Goal: Check status: Check status

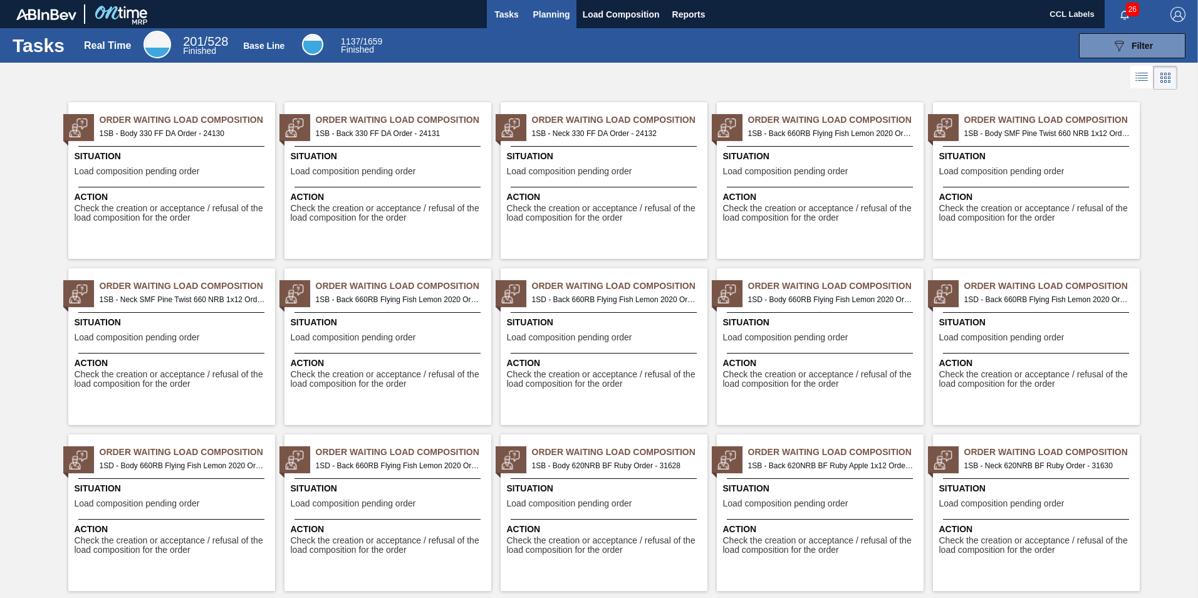
click at [550, 8] on span "Planning" at bounding box center [551, 14] width 37 height 15
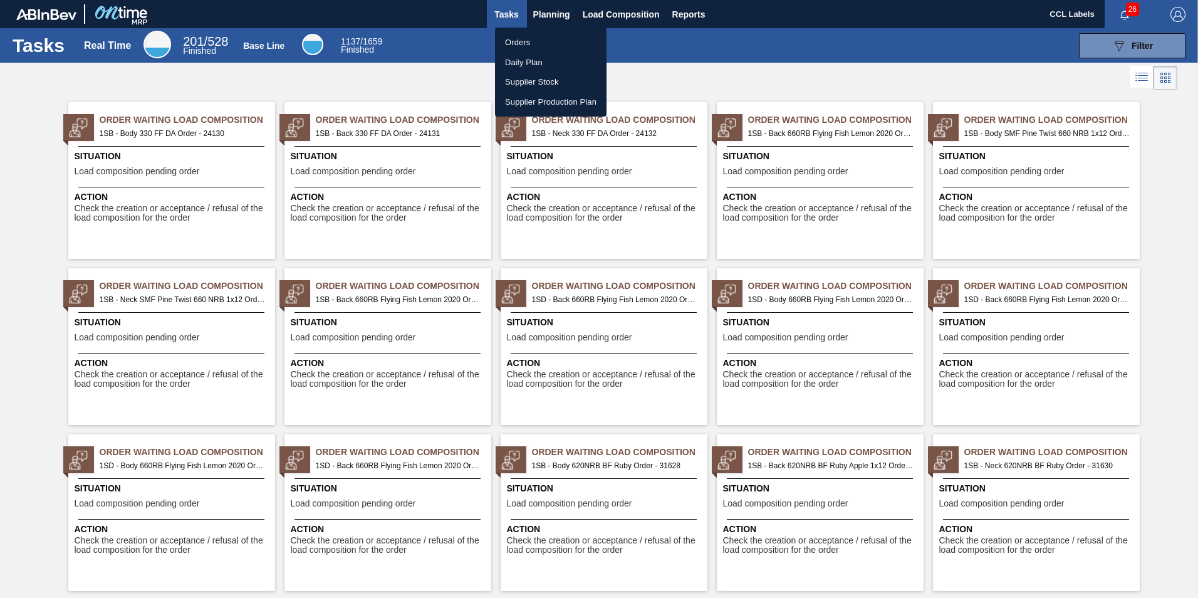
click at [520, 46] on li "Orders" at bounding box center [551, 43] width 112 height 20
click at [554, 46] on li "Orders" at bounding box center [551, 43] width 112 height 20
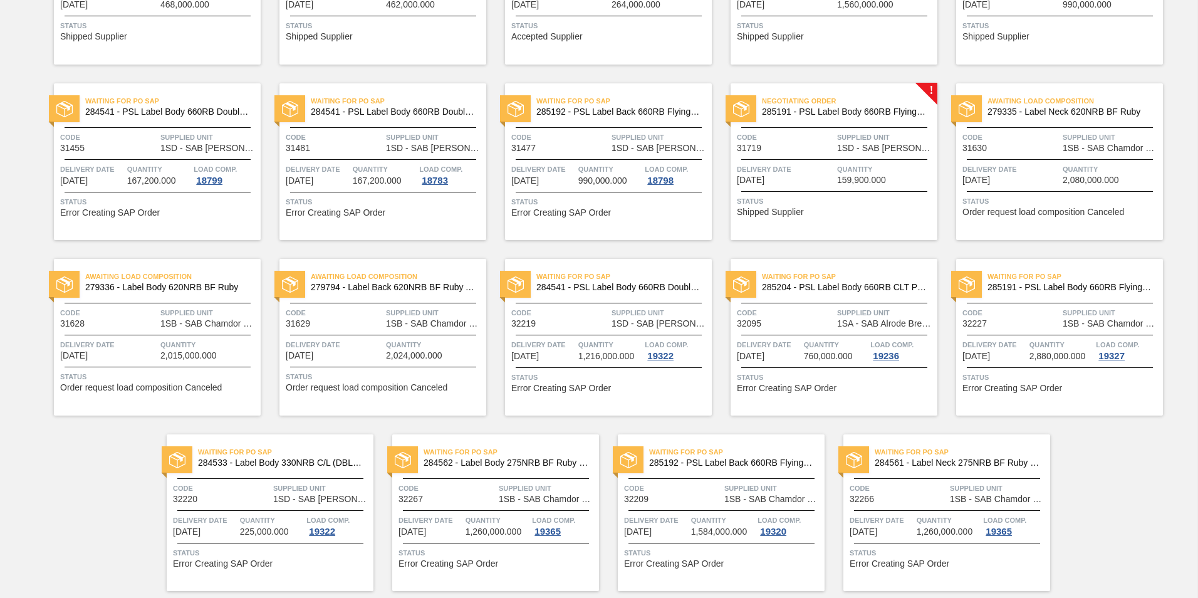
scroll to position [594, 0]
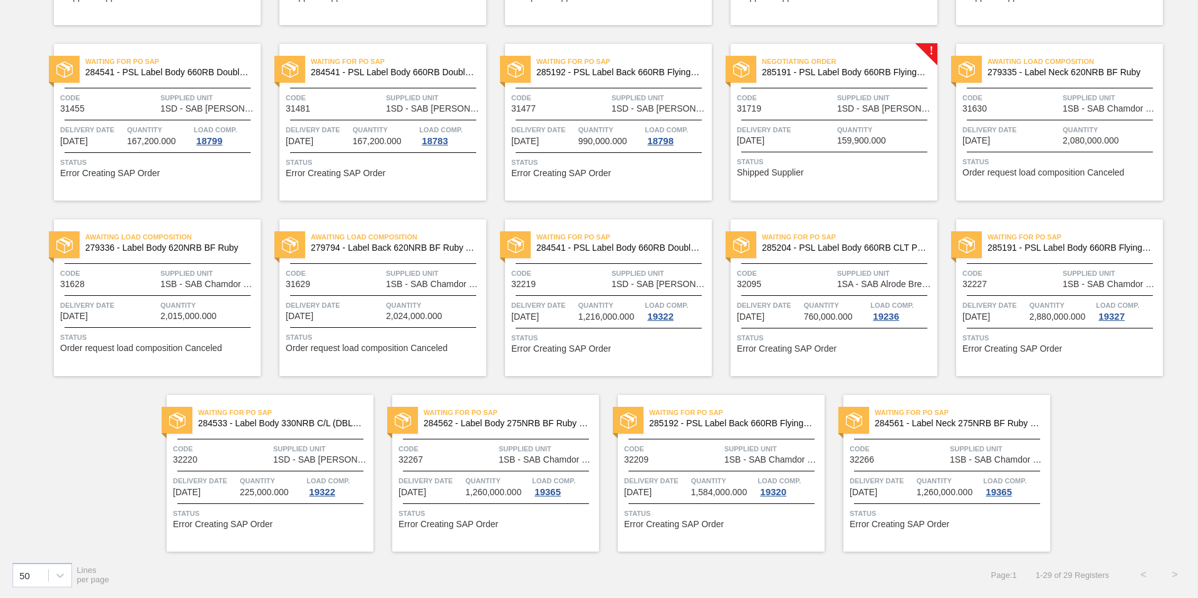
click at [980, 420] on span "284561 - Label Neck 275NRB BF Ruby PU" at bounding box center [957, 423] width 165 height 9
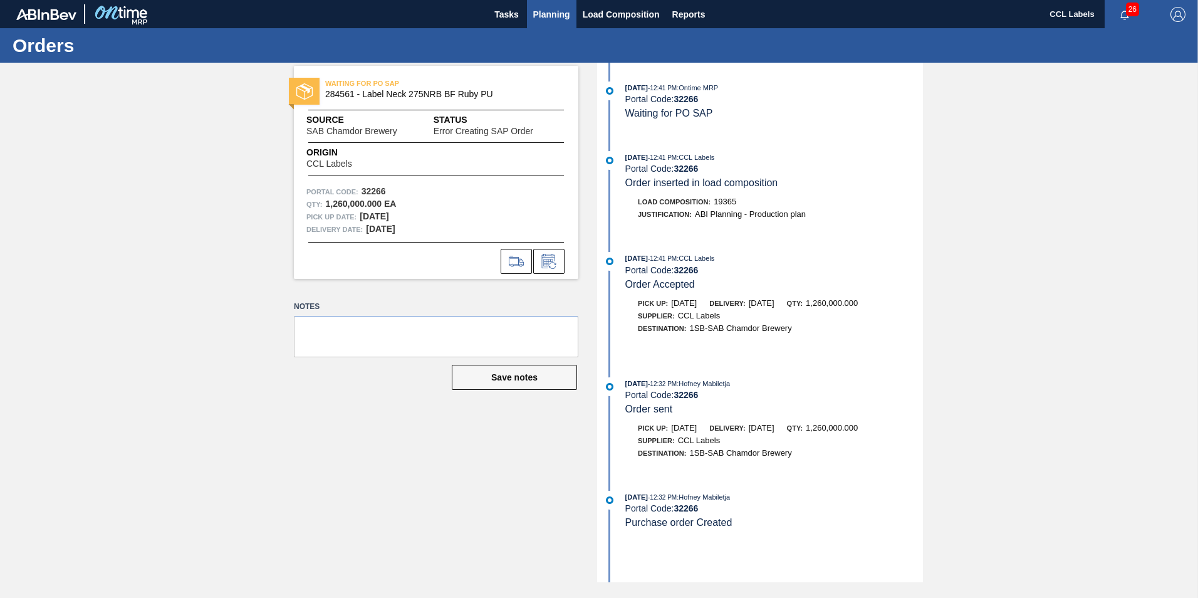
click at [555, 11] on span "Planning" at bounding box center [551, 14] width 37 height 15
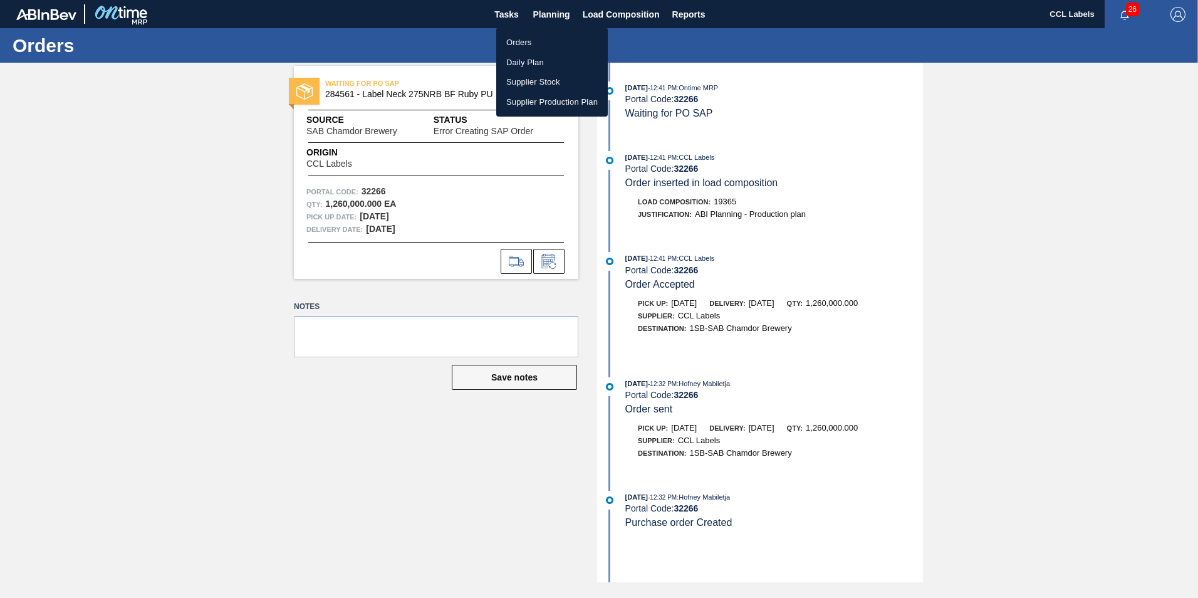
click at [516, 38] on li "Orders" at bounding box center [552, 43] width 112 height 20
click at [536, 41] on li "Orders" at bounding box center [552, 43] width 112 height 20
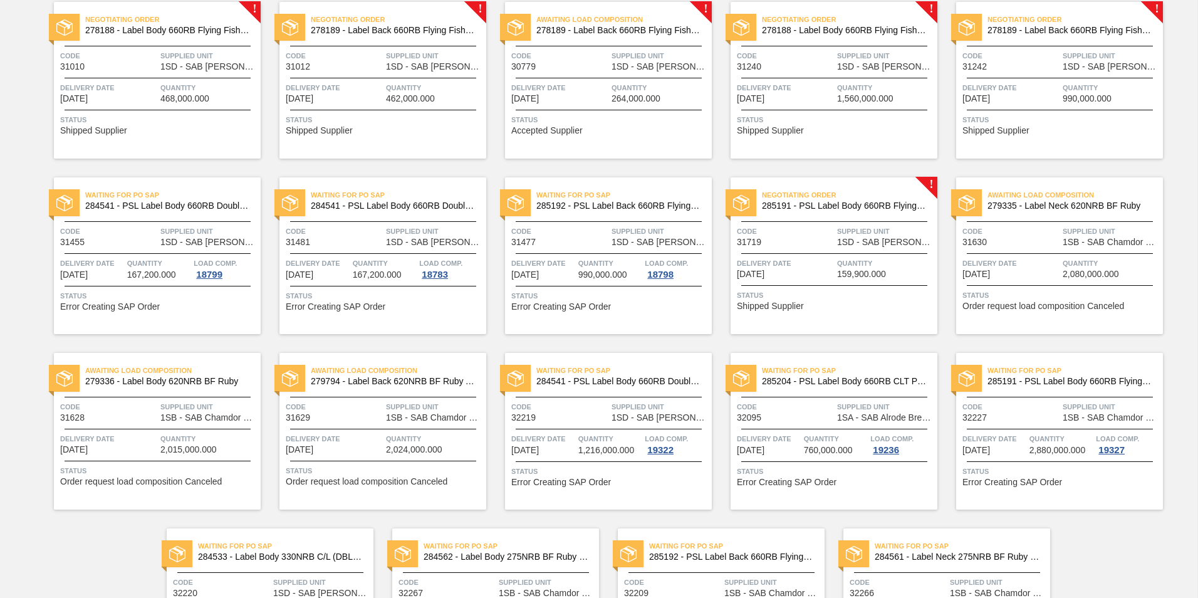
scroll to position [594, 0]
